Goal: Find specific page/section: Find specific page/section

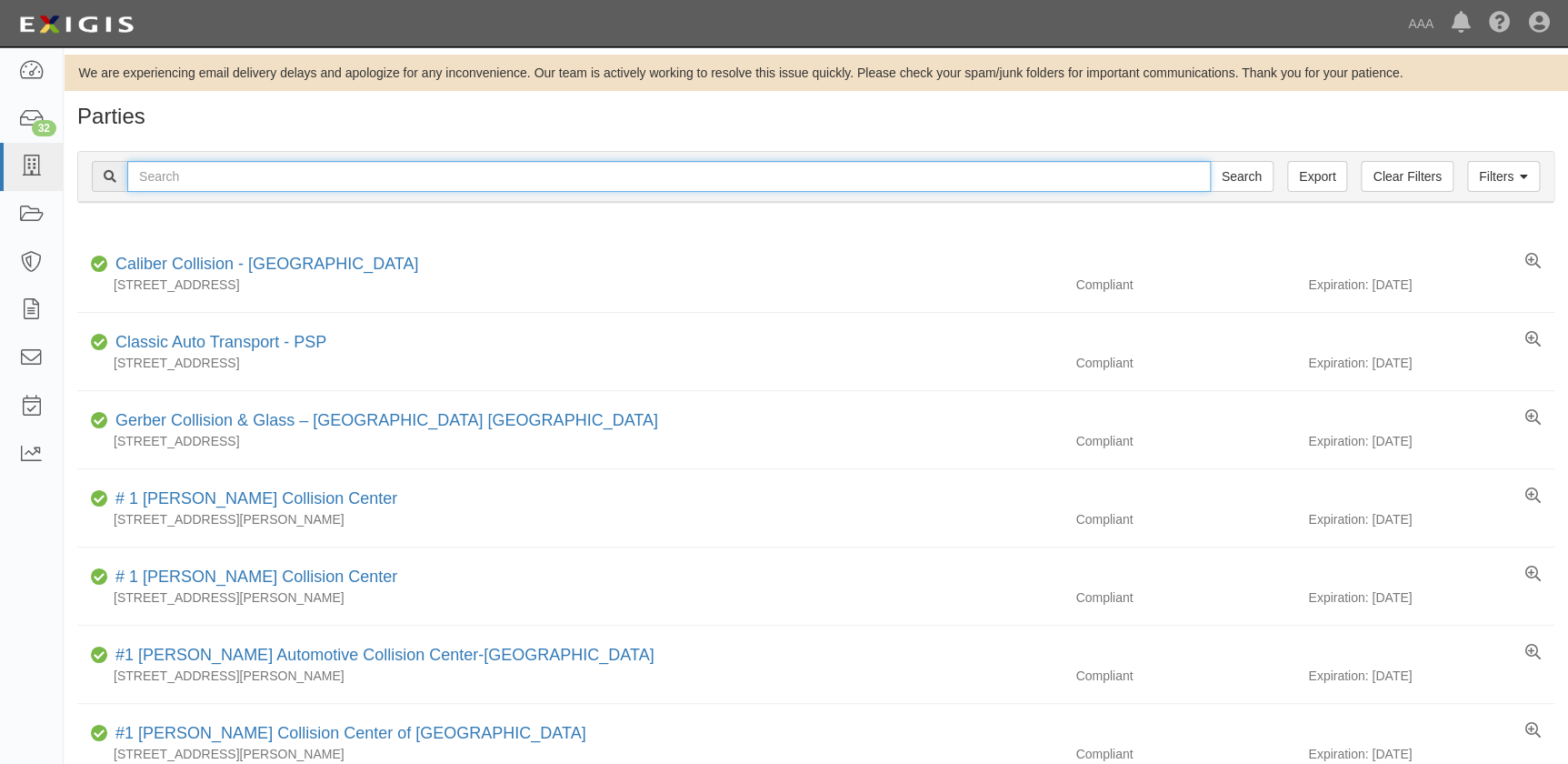
click at [449, 172] on input "text" at bounding box center [669, 177] width 1084 height 31
type input "Brown"
click at [1210, 161] on input "Search" at bounding box center [1242, 177] width 64 height 31
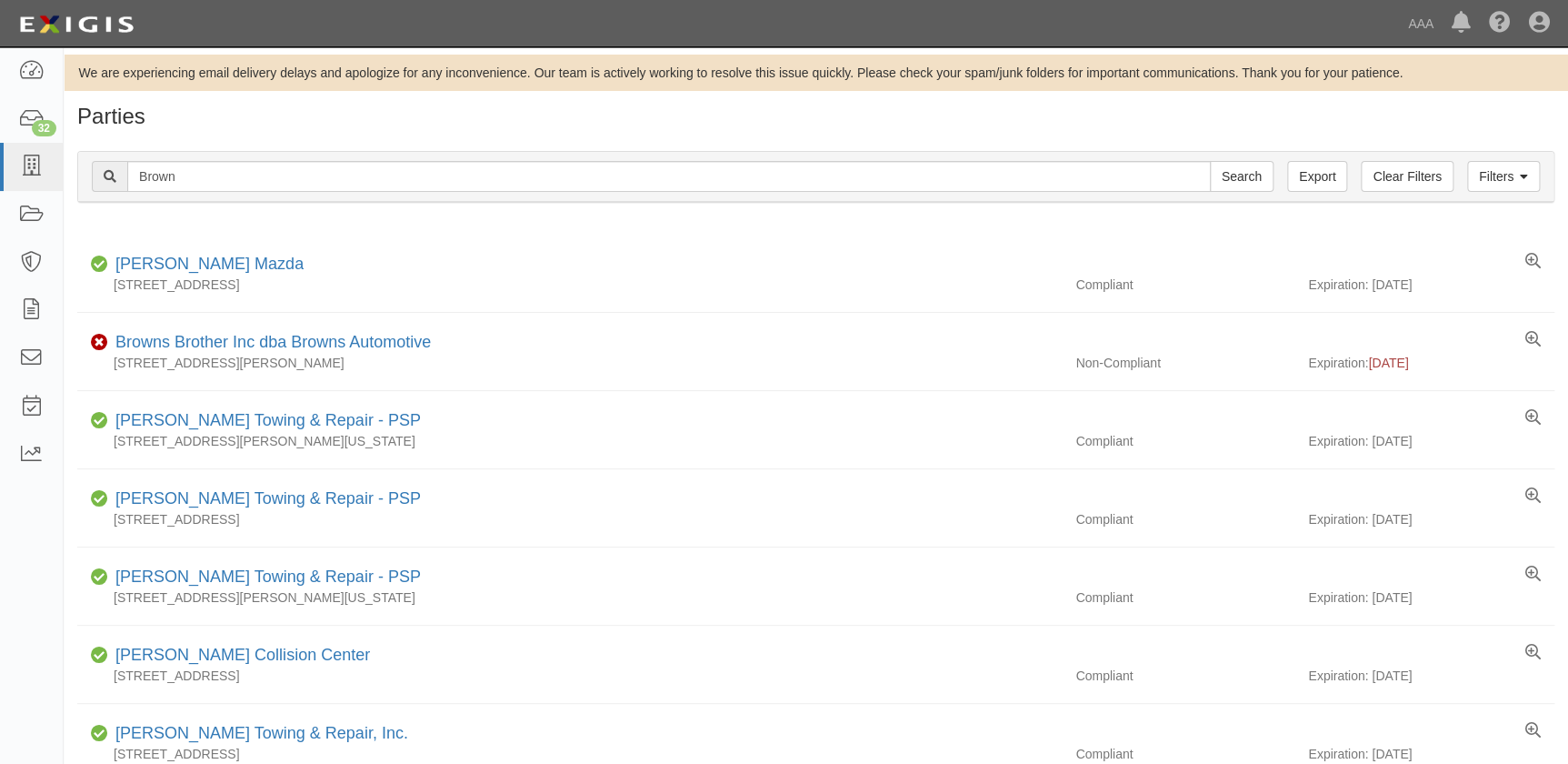
drag, startPoint x: 575, startPoint y: 125, endPoint x: 531, endPoint y: 148, distance: 49.6
click at [575, 125] on h1 "Parties" at bounding box center [816, 117] width 1478 height 24
